Goal: Task Accomplishment & Management: Manage account settings

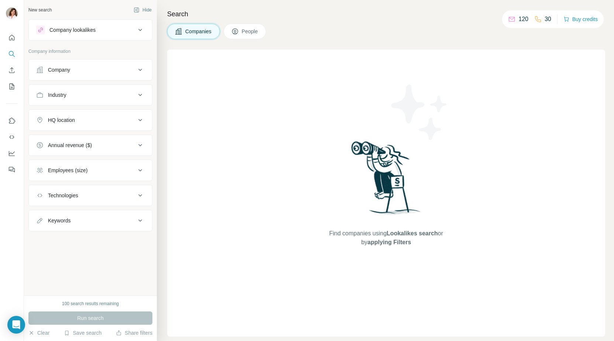
click at [247, 28] on span "People" at bounding box center [250, 31] width 17 height 7
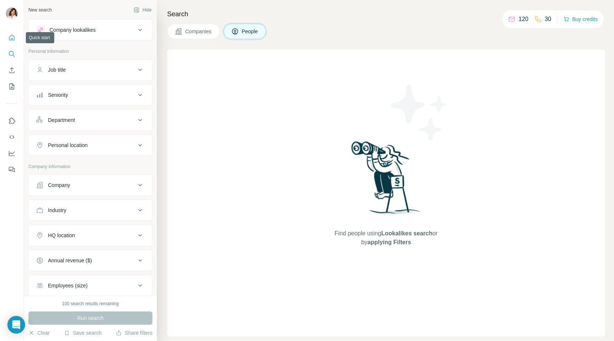
click at [10, 38] on icon "Quick start" at bounding box center [11, 37] width 7 height 7
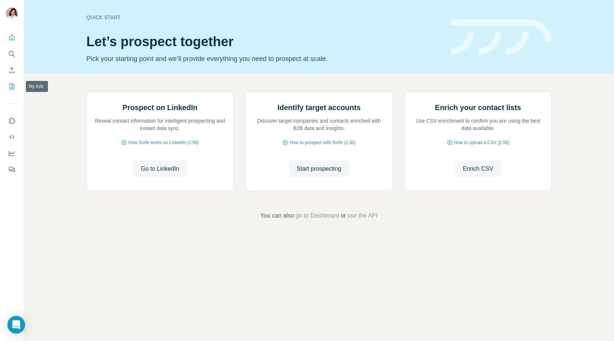
click at [12, 86] on icon "My lists" at bounding box center [11, 86] width 7 height 7
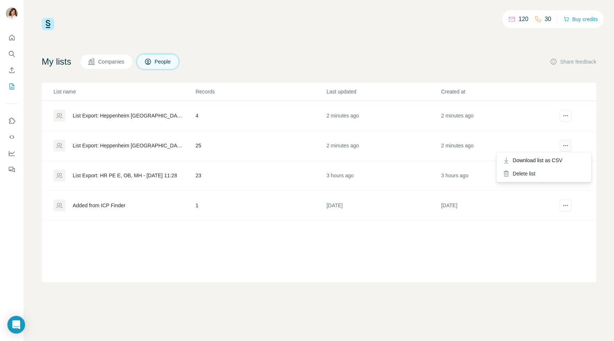
click at [565, 142] on icon "actions" at bounding box center [565, 145] width 7 height 7
click at [549, 158] on span "Download list as CSV" at bounding box center [538, 159] width 50 height 7
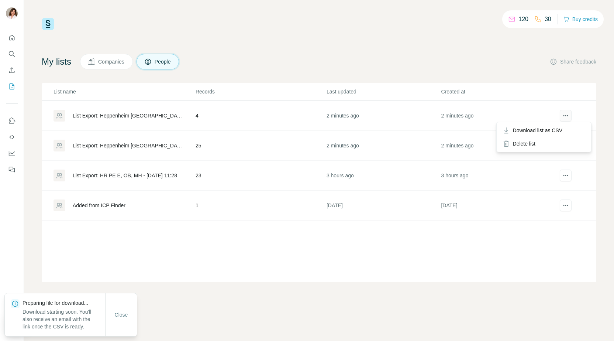
click at [567, 113] on icon "actions" at bounding box center [565, 115] width 7 height 7
click at [556, 127] on span "Download list as CSV" at bounding box center [538, 130] width 50 height 7
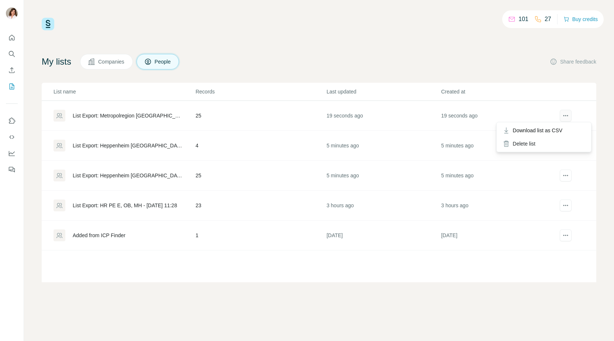
click at [568, 113] on icon "actions" at bounding box center [565, 115] width 7 height 7
click at [559, 129] on span "Download list as CSV" at bounding box center [538, 130] width 50 height 7
click at [382, 32] on div "101 27 Buy credits My lists Companies People Share feedback List name Records L…" at bounding box center [319, 150] width 555 height 264
